Goal: Find specific page/section: Find specific page/section

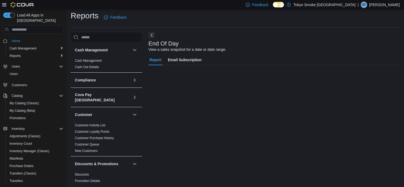
scroll to position [239, 0]
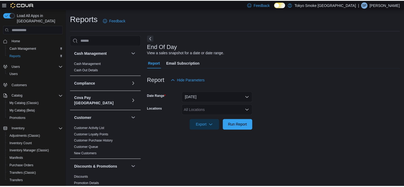
scroll to position [3, 0]
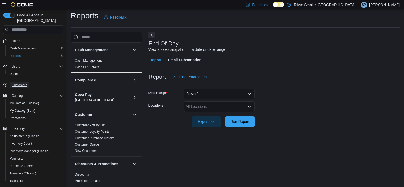
click at [15, 82] on span "Customers" at bounding box center [19, 85] width 15 height 6
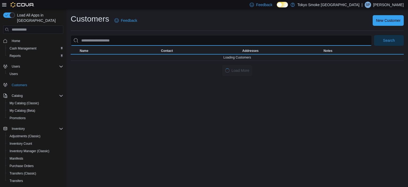
click at [127, 40] on input "search" at bounding box center [221, 40] width 301 height 11
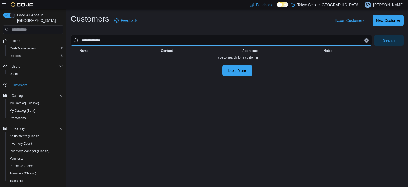
type input "**********"
click at [374, 35] on button "Search" at bounding box center [389, 40] width 30 height 11
drag, startPoint x: 115, startPoint y: 42, endPoint x: 52, endPoint y: 39, distance: 62.8
click at [53, 39] on div "**********" at bounding box center [204, 98] width 408 height 178
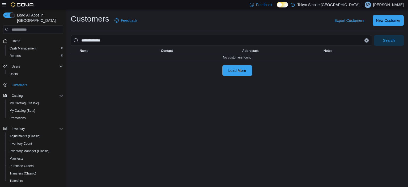
click at [367, 41] on button "Clear input" at bounding box center [367, 40] width 4 height 4
click at [20, 38] on link "Home" at bounding box center [16, 41] width 13 height 6
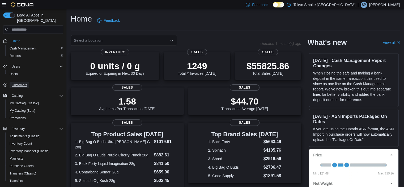
click at [20, 83] on span "Customers" at bounding box center [19, 85] width 15 height 4
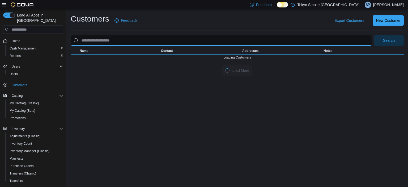
click at [129, 41] on input "search" at bounding box center [221, 40] width 301 height 11
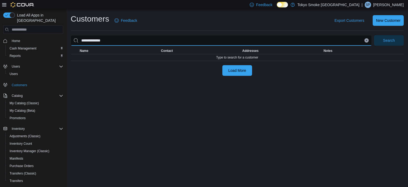
type input "**********"
click at [374, 35] on button "Search" at bounding box center [389, 40] width 30 height 11
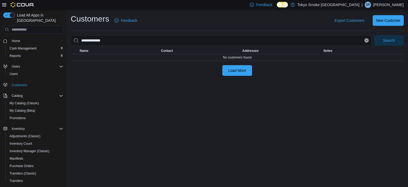
click at [367, 41] on icon "Clear input" at bounding box center [367, 40] width 2 height 2
click at [11, 38] on link "Home" at bounding box center [16, 41] width 13 height 6
